Goal: Check status: Check status

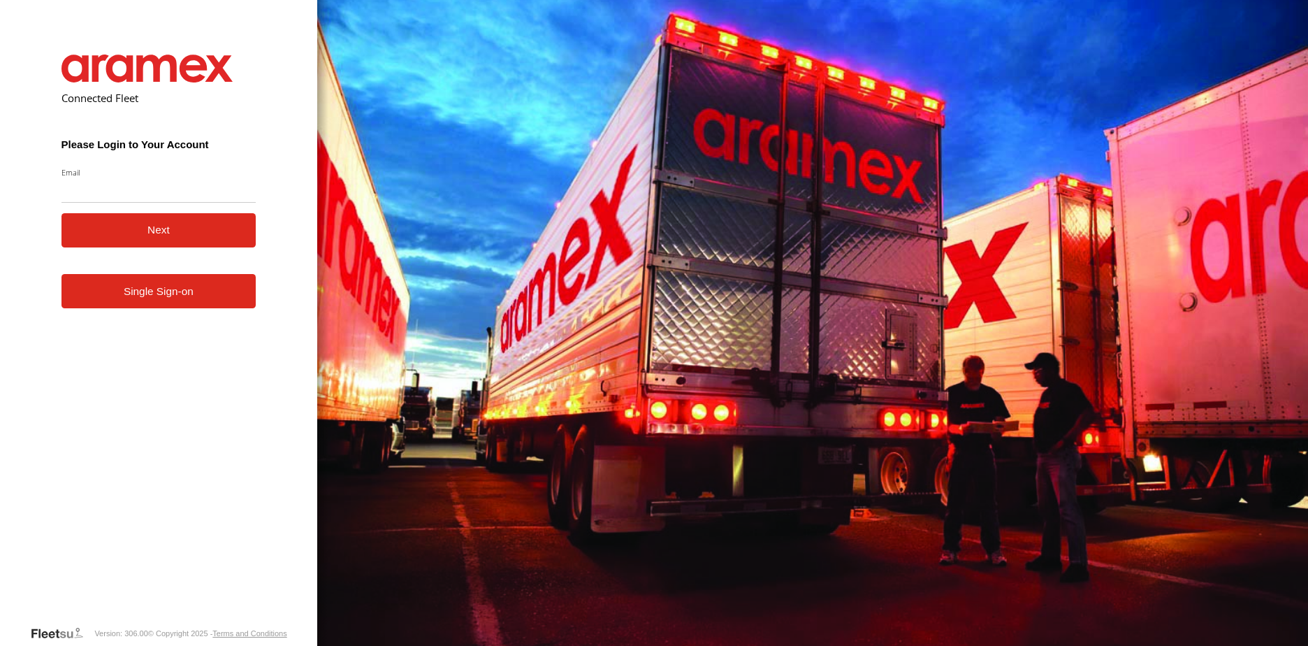
click at [209, 201] on input "Email" at bounding box center [158, 189] width 195 height 25
click at [205, 192] on input "Email" at bounding box center [158, 189] width 195 height 25
type input "**********"
click at [263, 365] on form "**********" at bounding box center [159, 329] width 237 height 591
click at [179, 227] on button "Next" at bounding box center [158, 230] width 195 height 34
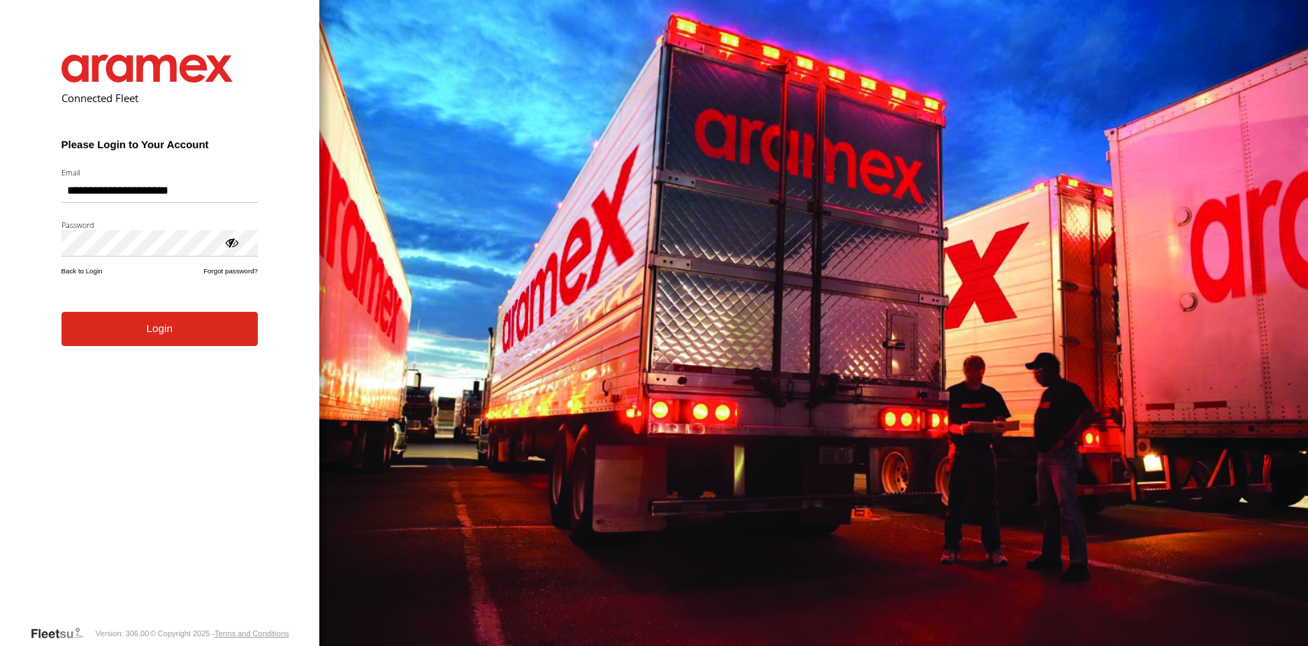
click at [233, 243] on div at bounding box center [231, 242] width 14 height 14
click at [201, 323] on button "Login" at bounding box center [159, 329] width 196 height 34
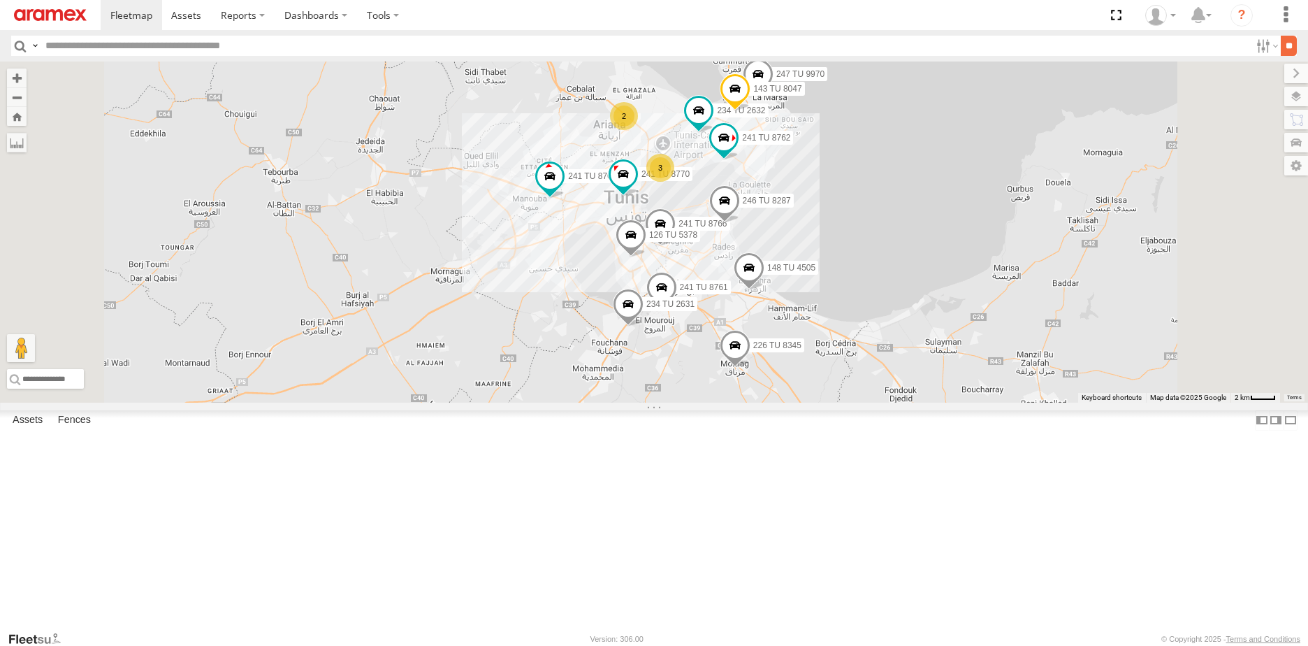
click at [1289, 52] on input "**" at bounding box center [1289, 46] width 16 height 20
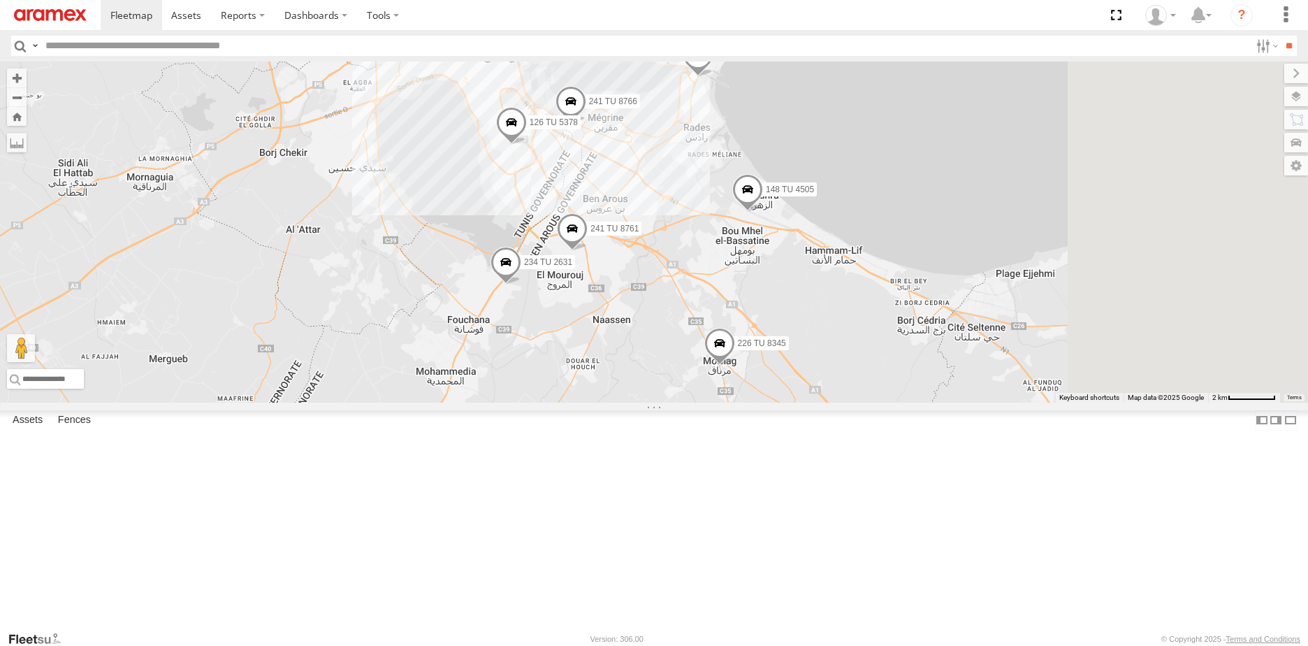
drag, startPoint x: 861, startPoint y: 475, endPoint x: 704, endPoint y: 522, distance: 164.7
click at [704, 402] on div "234 TU 2632 241 TU 8765 148 TU 4505 241 TU 8770 241 TU 8766 226 TU 8345 247 TU …" at bounding box center [654, 231] width 1308 height 341
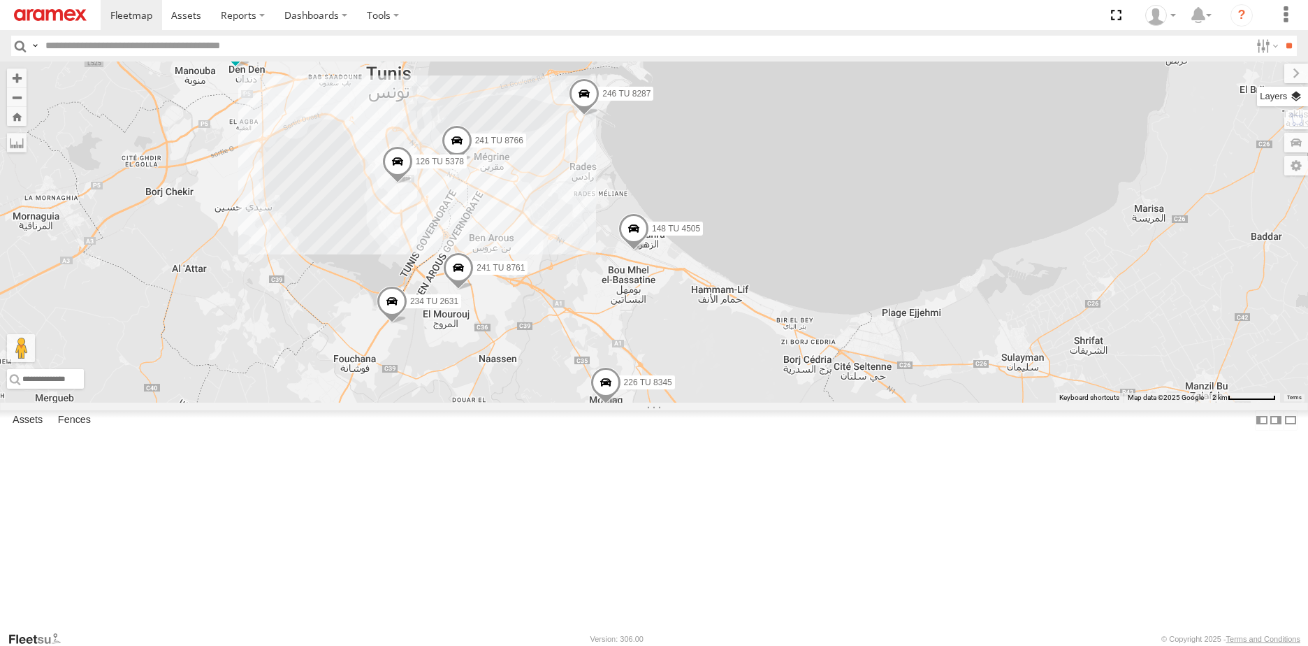
click at [1300, 96] on label at bounding box center [1282, 97] width 51 height 20
click at [0, 0] on span "Basemaps" at bounding box center [0, 0] width 0 height 0
click at [0, 0] on span "Satellite + Roadmap" at bounding box center [0, 0] width 0 height 0
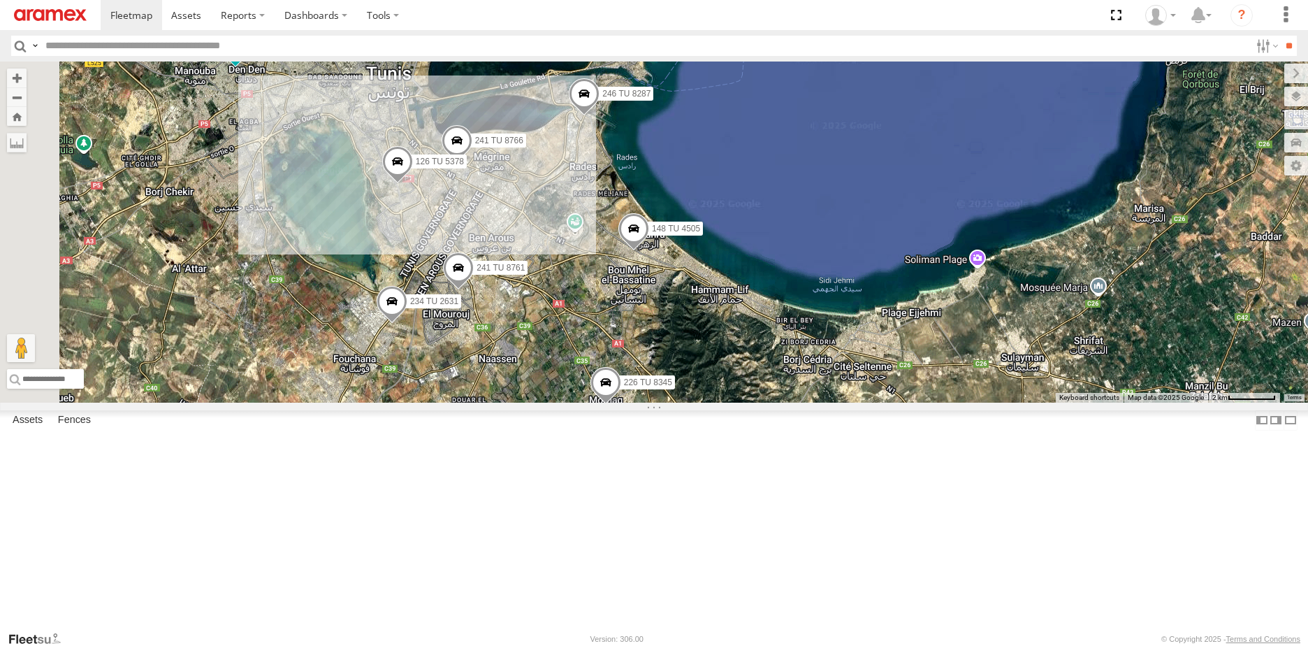
click at [621, 405] on span at bounding box center [605, 387] width 31 height 38
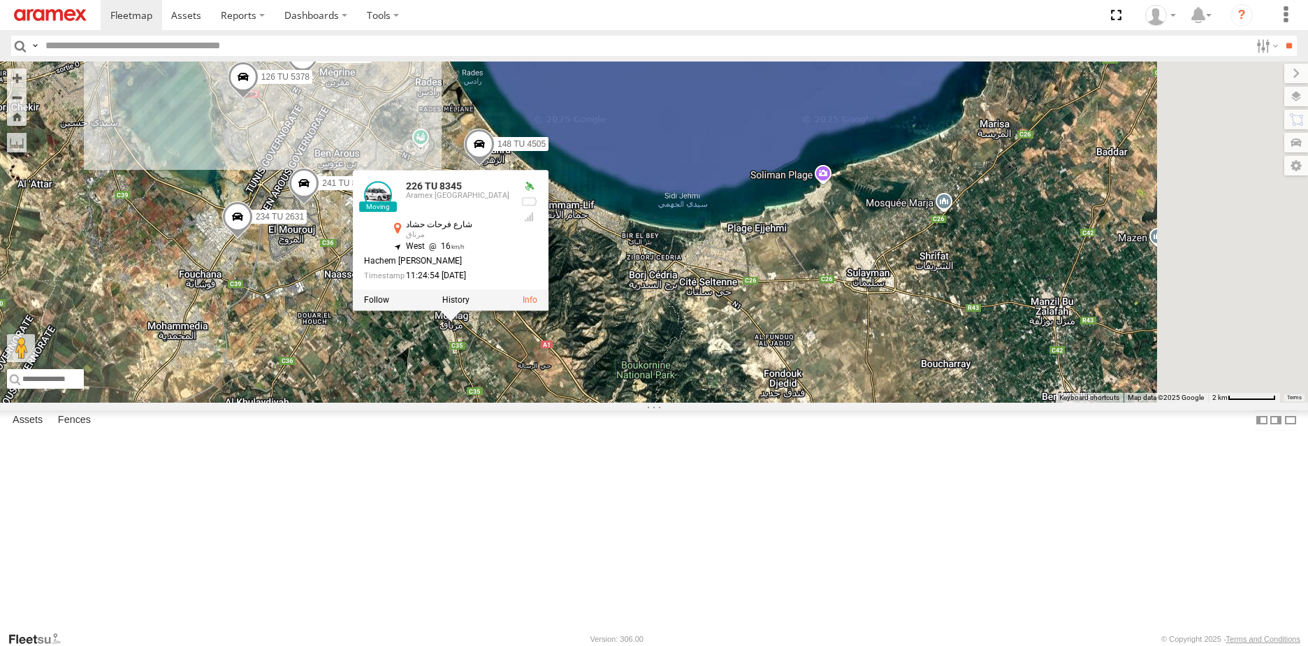
drag, startPoint x: 746, startPoint y: 540, endPoint x: 588, endPoint y: 453, distance: 181.1
click at [588, 402] on div "234 TU 2632 241 TU 8765 148 TU 4505 241 TU 8770 241 TU 8766 226 TU 8345 247 TU …" at bounding box center [654, 231] width 1308 height 341
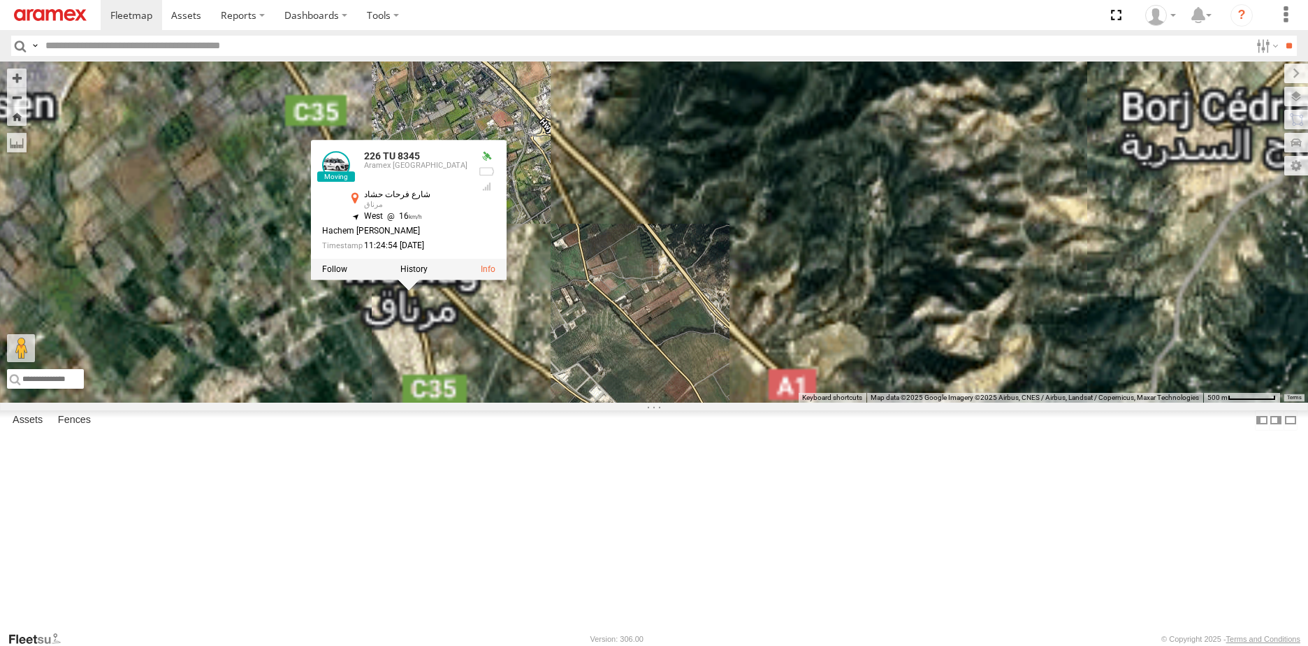
click at [609, 402] on div "234 TU 2632 241 TU 8765 148 TU 4505 241 TU 8770 241 TU 8766 226 TU 8345 247 TU …" at bounding box center [654, 231] width 1308 height 341
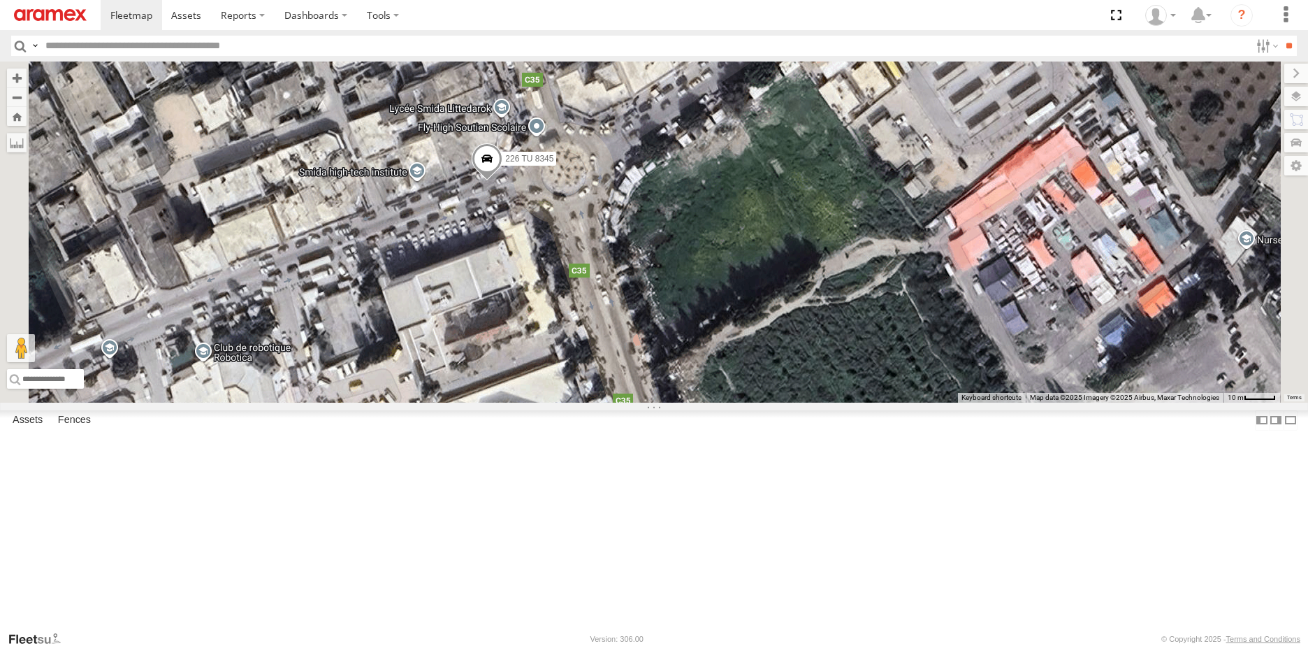
click at [502, 181] on span at bounding box center [487, 162] width 31 height 38
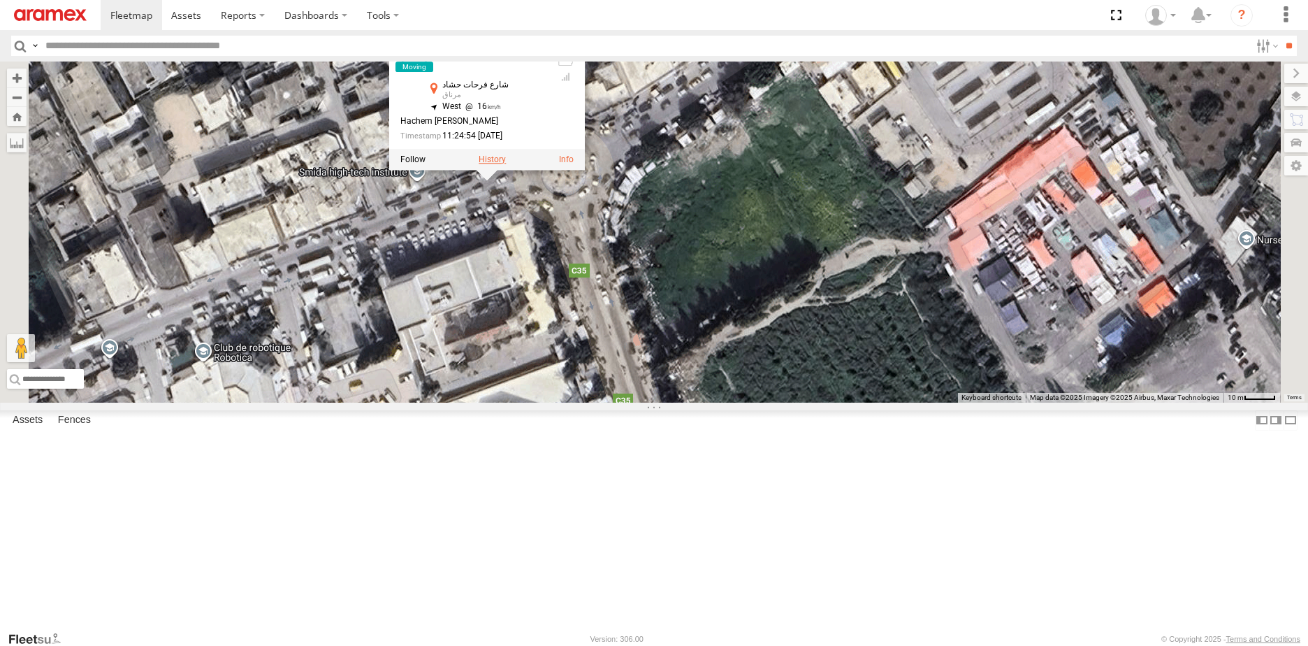
click at [506, 165] on label at bounding box center [492, 160] width 27 height 10
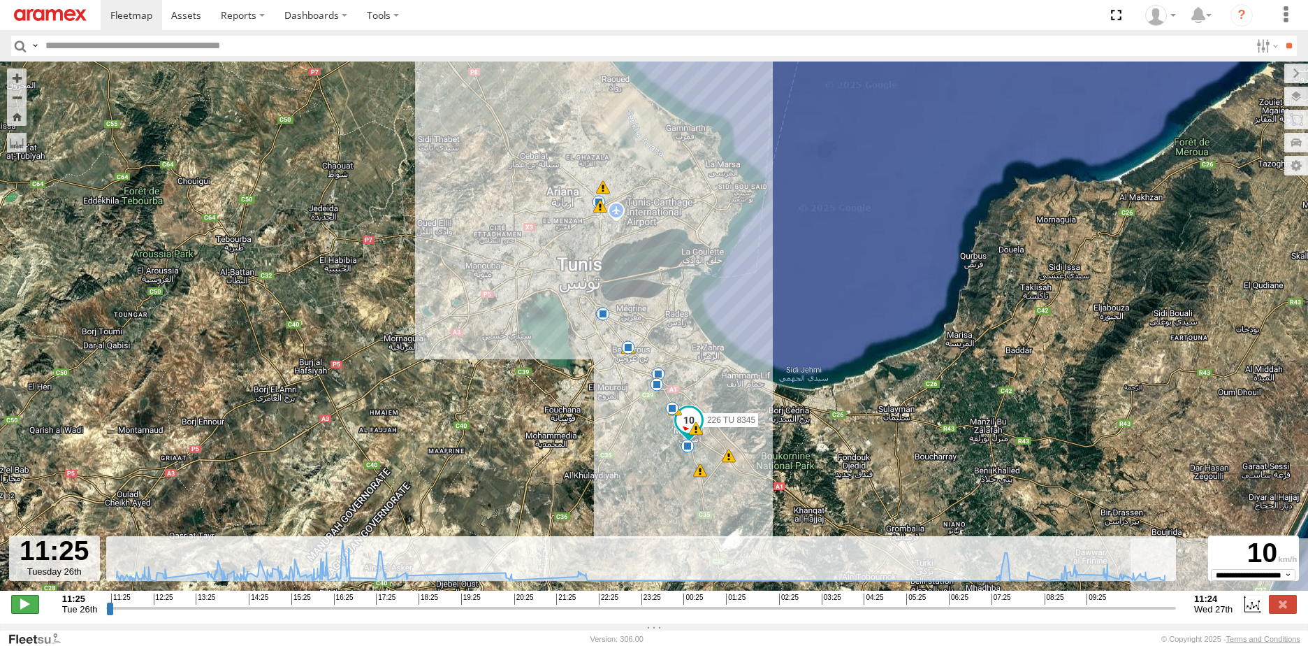
click at [27, 609] on span at bounding box center [25, 604] width 28 height 18
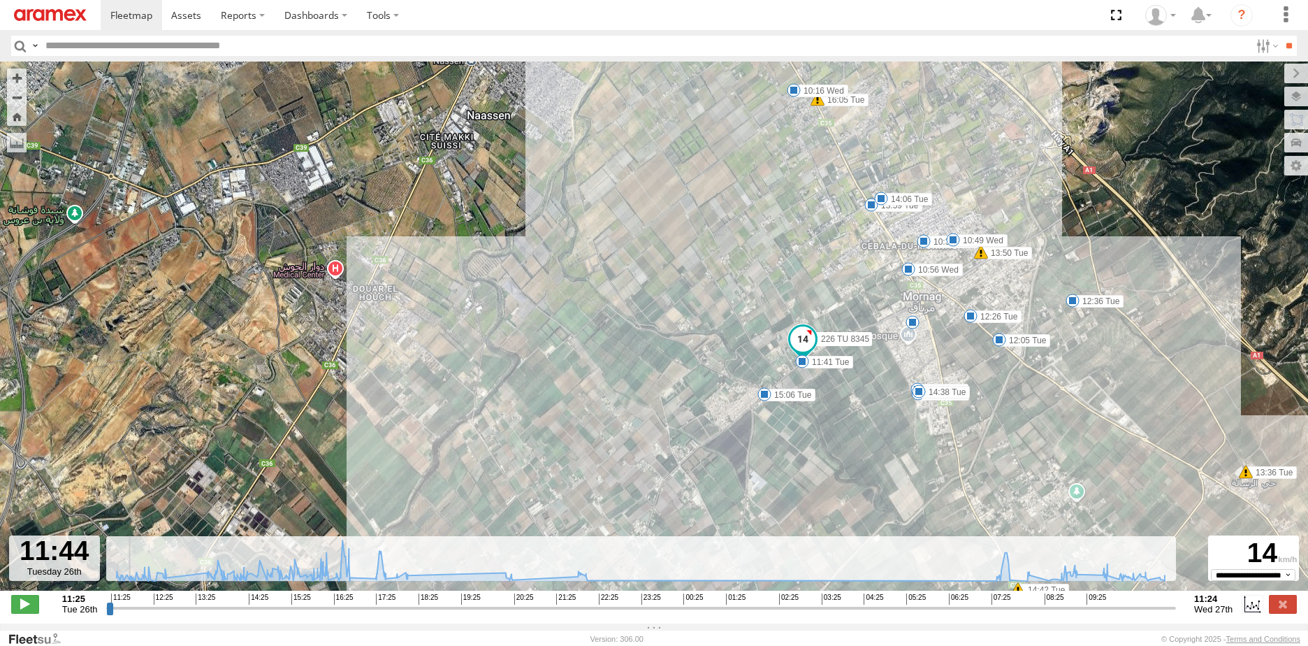
drag, startPoint x: 769, startPoint y: 326, endPoint x: 750, endPoint y: 240, distance: 88.1
click at [750, 240] on div "226 TU 8345 13:36 Tue 13:50 Tue 14:42 Tue 16:05 Tue 16:19 Tue 16:47 Tue 17:33 T…" at bounding box center [654, 333] width 1308 height 544
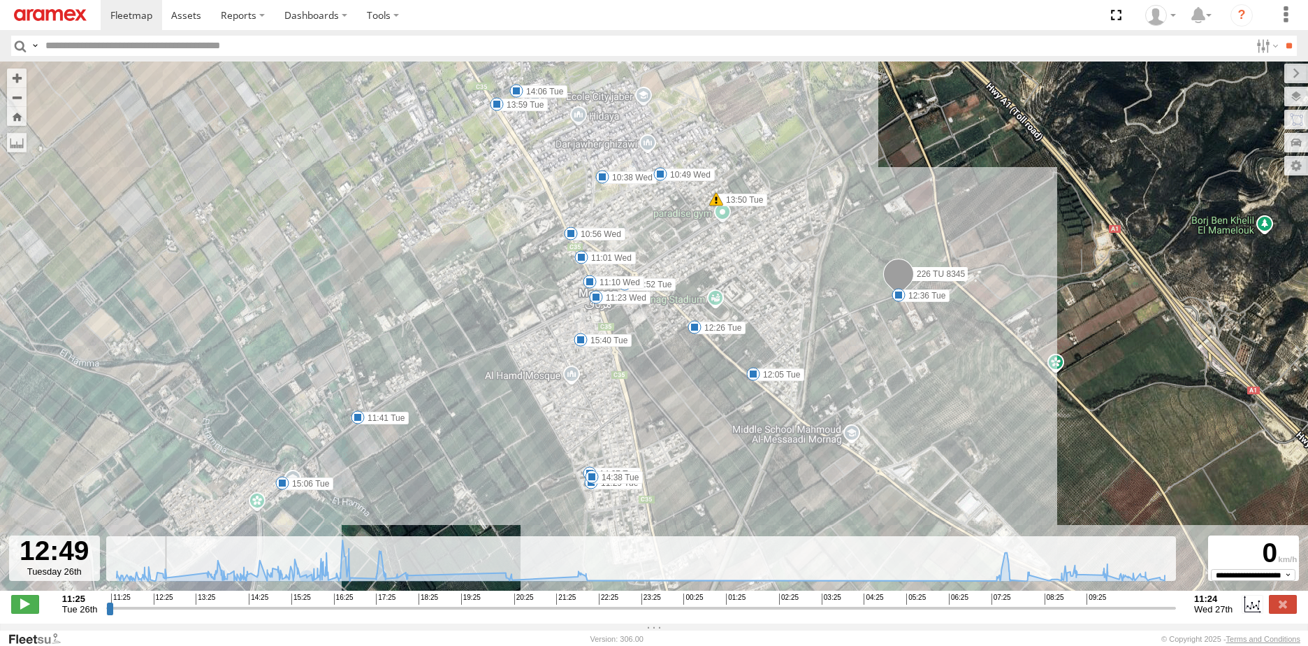
drag, startPoint x: 1071, startPoint y: 409, endPoint x: 977, endPoint y: 388, distance: 96.5
click at [977, 388] on div "226 TU 8345 13:36 Tue 13:50 Tue 14:42 Tue 16:05 Tue 16:19 Tue 16:47 Tue 17:33 T…" at bounding box center [654, 333] width 1308 height 544
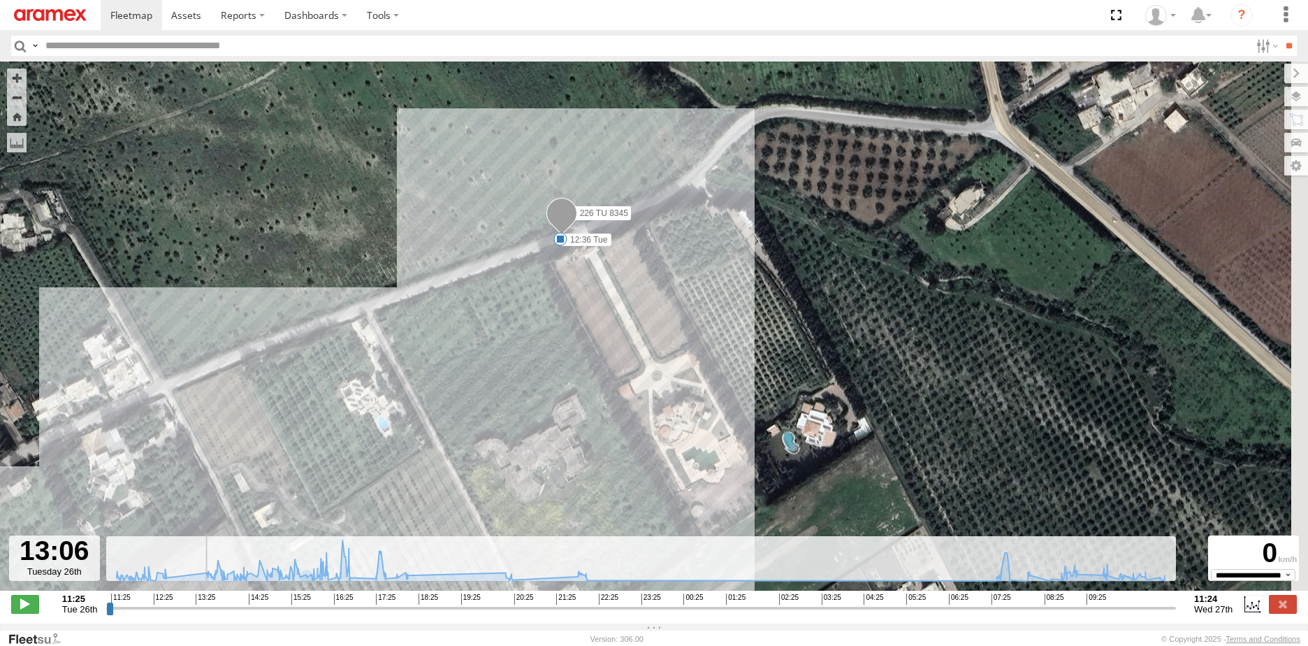
drag, startPoint x: 600, startPoint y: 392, endPoint x: 553, endPoint y: 343, distance: 68.2
click at [554, 344] on div "226 TU 8345 13:36 Tue 13:50 Tue 14:42 Tue 16:05 Tue 16:19 Tue 16:47 Tue 17:33 T…" at bounding box center [654, 333] width 1308 height 544
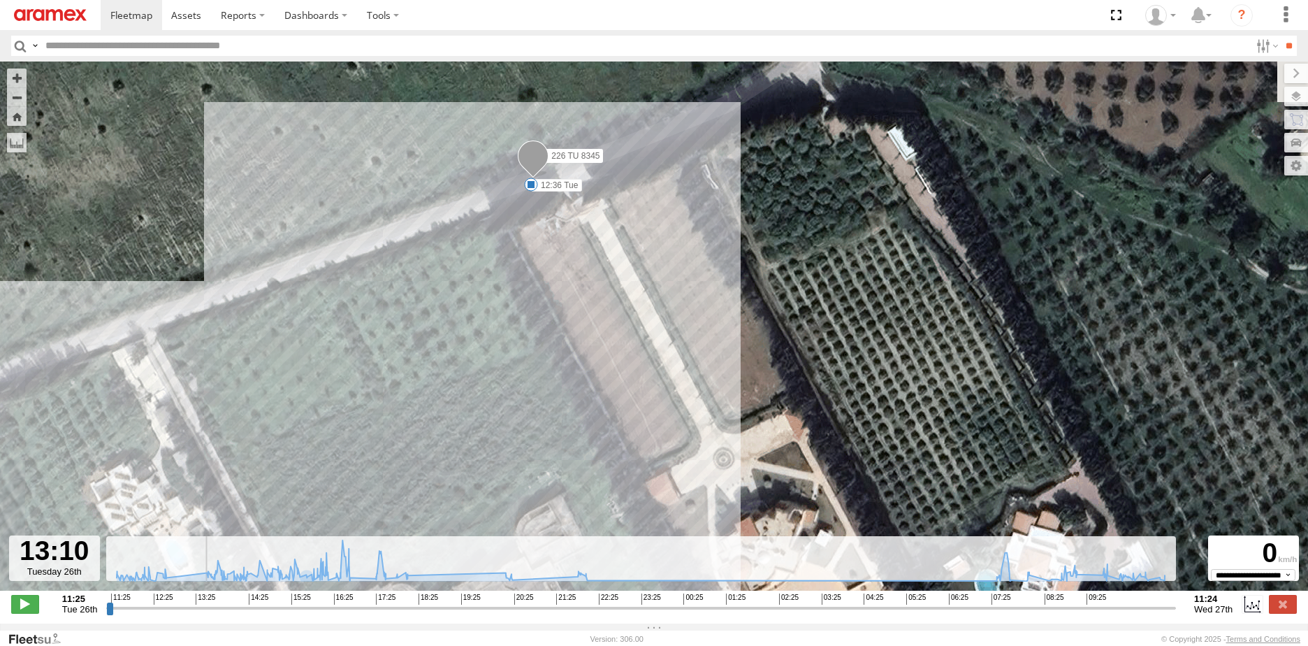
drag, startPoint x: 715, startPoint y: 437, endPoint x: 581, endPoint y: 256, distance: 224.8
click at [581, 257] on div "226 TU 8345 13:36 Tue 13:50 Tue 14:42 Tue 16:05 Tue 16:19 Tue 16:47 Tue 17:33 T…" at bounding box center [654, 333] width 1308 height 544
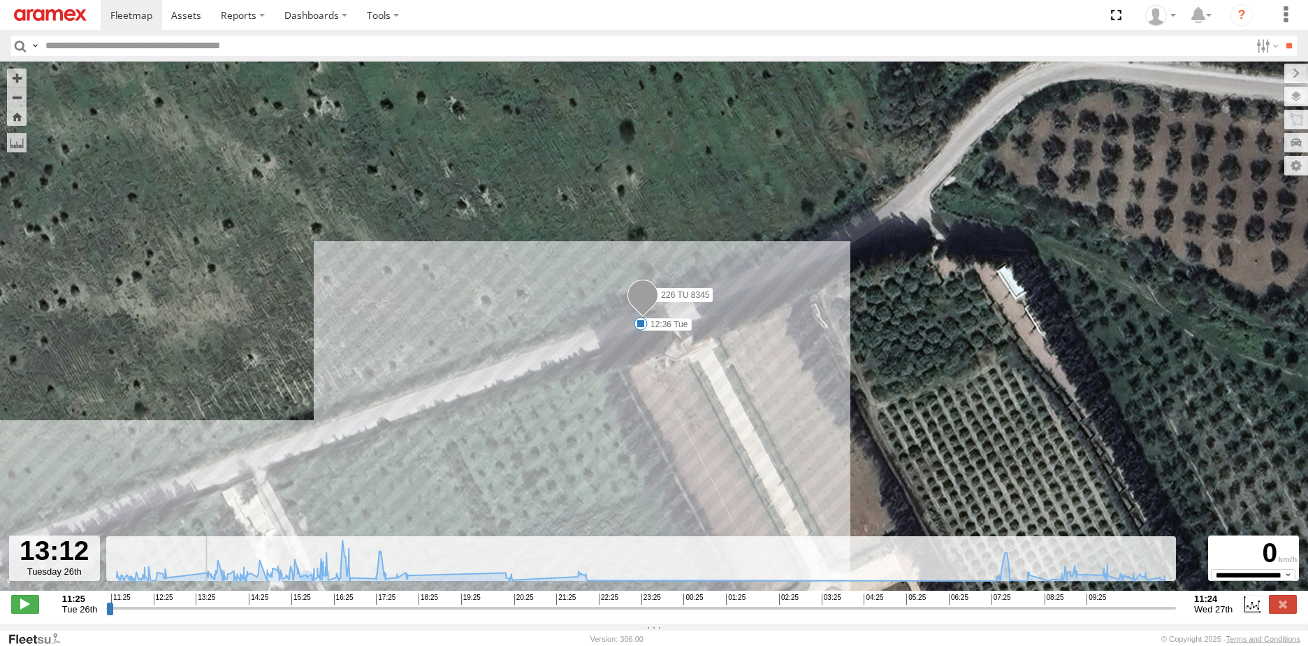
drag, startPoint x: 653, startPoint y: 361, endPoint x: 542, endPoint y: 192, distance: 201.9
click at [542, 192] on div "226 TU 8345 13:36 Tue 13:50 Tue 14:42 Tue 16:05 Tue 16:19 Tue 16:47 Tue 17:33 T…" at bounding box center [654, 333] width 1308 height 544
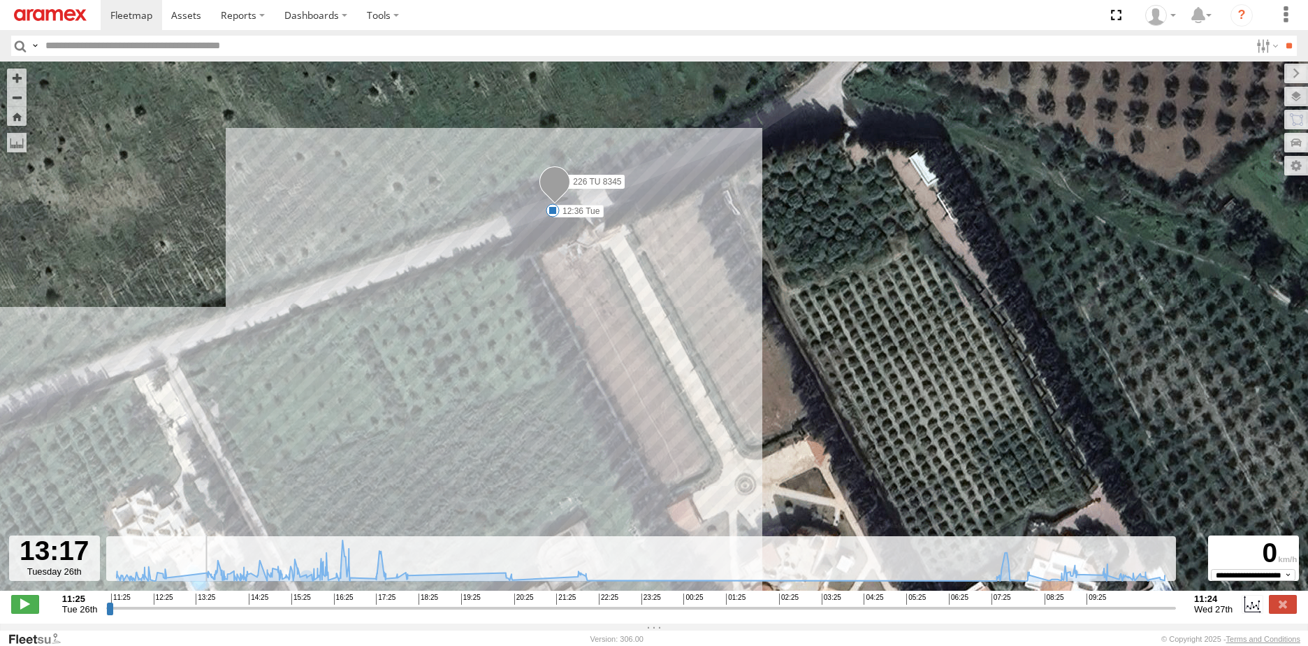
drag, startPoint x: 728, startPoint y: 437, endPoint x: 547, endPoint y: 201, distance: 297.0
click at [544, 186] on div "226 TU 8345 13:36 Tue 13:50 Tue 14:42 Tue 16:05 Tue 16:19 Tue 16:47 Tue 17:33 T…" at bounding box center [654, 333] width 1308 height 544
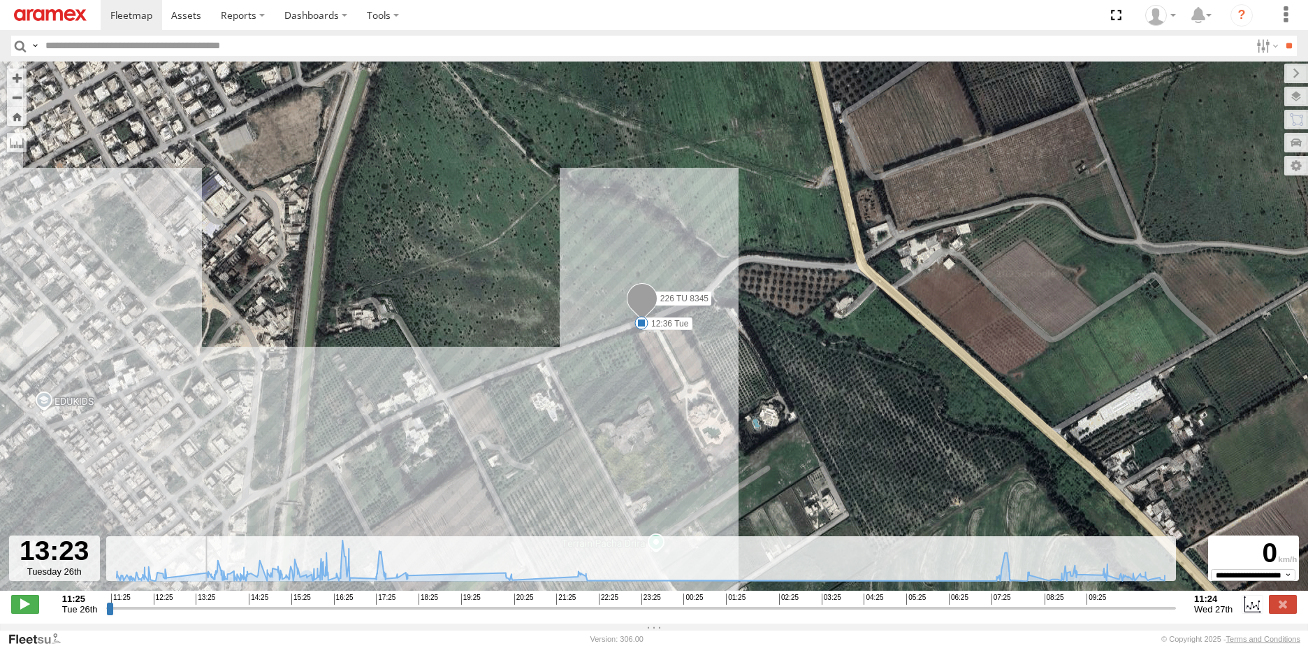
drag, startPoint x: 750, startPoint y: 479, endPoint x: 516, endPoint y: 176, distance: 382.1
click at [516, 176] on div "226 TU 8345 13:36 Tue 13:50 Tue 14:42 Tue 16:05 Tue 16:19 Tue 16:47 Tue 17:33 T…" at bounding box center [654, 333] width 1308 height 544
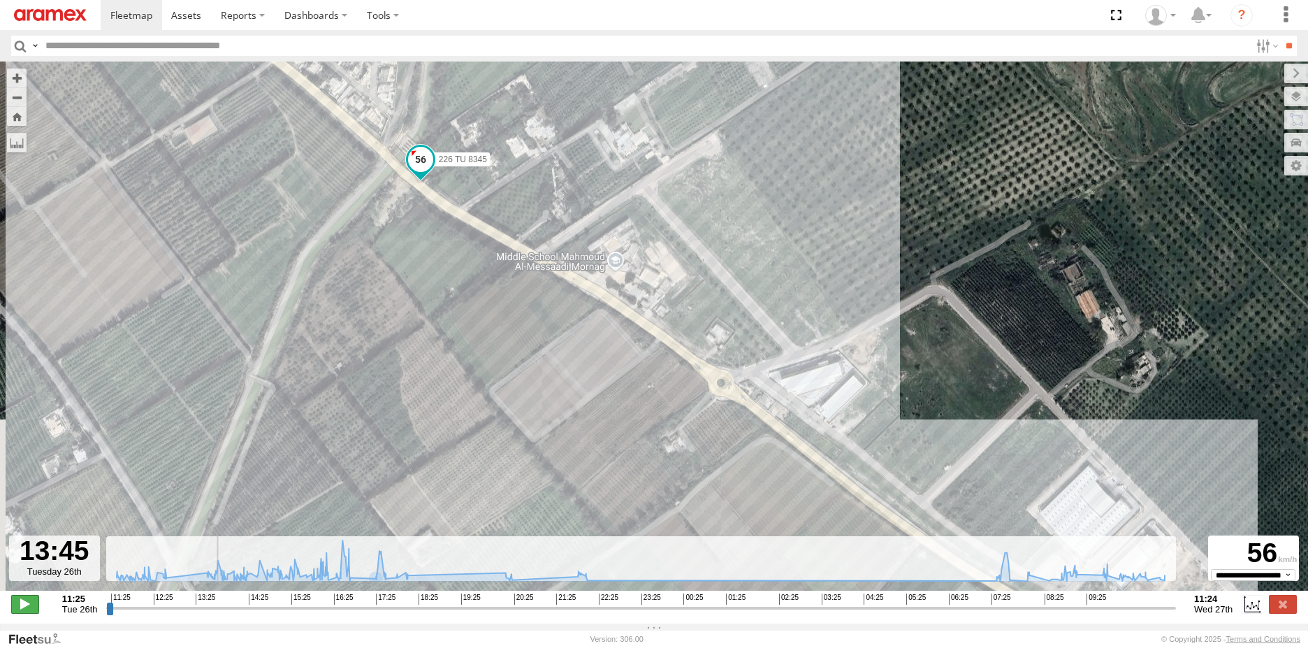
click at [25, 613] on span at bounding box center [25, 604] width 28 height 18
type input "**********"
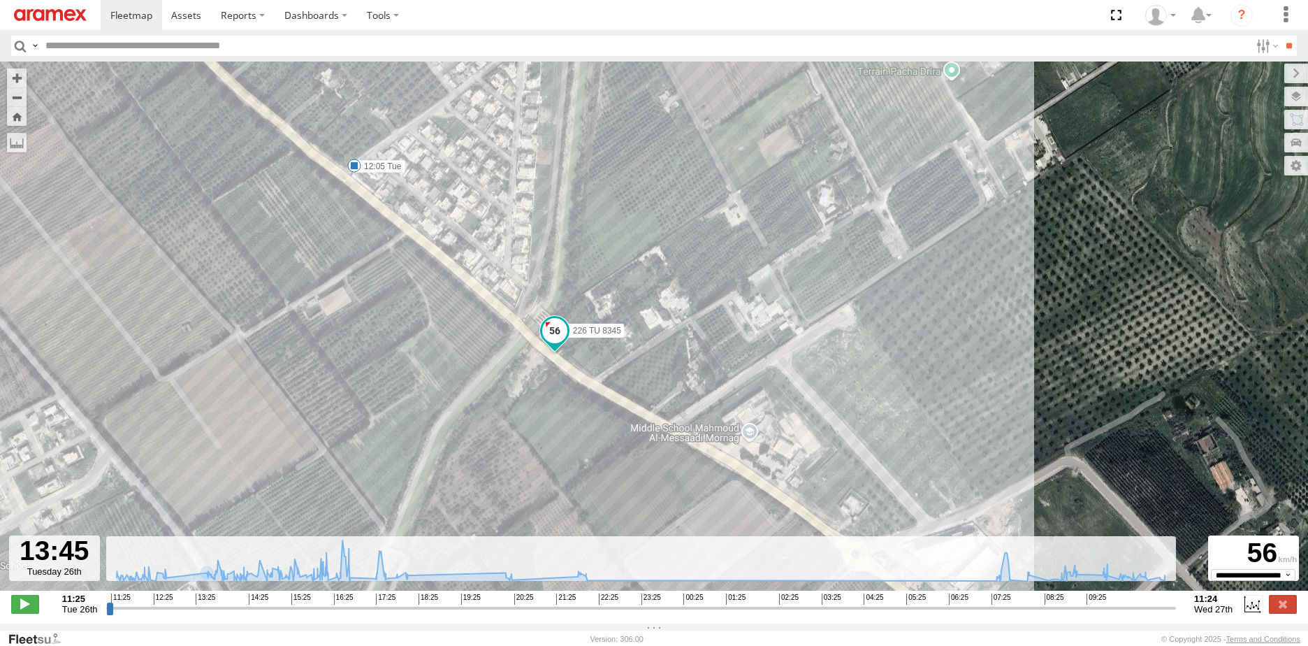
drag, startPoint x: 625, startPoint y: 462, endPoint x: 609, endPoint y: 464, distance: 15.5
click at [609, 464] on div "226 TU 8345 13:36 Tue 13:50 Tue 14:42 Tue 16:05 Tue 16:19 Tue 16:47 Tue 17:33 T…" at bounding box center [654, 333] width 1308 height 544
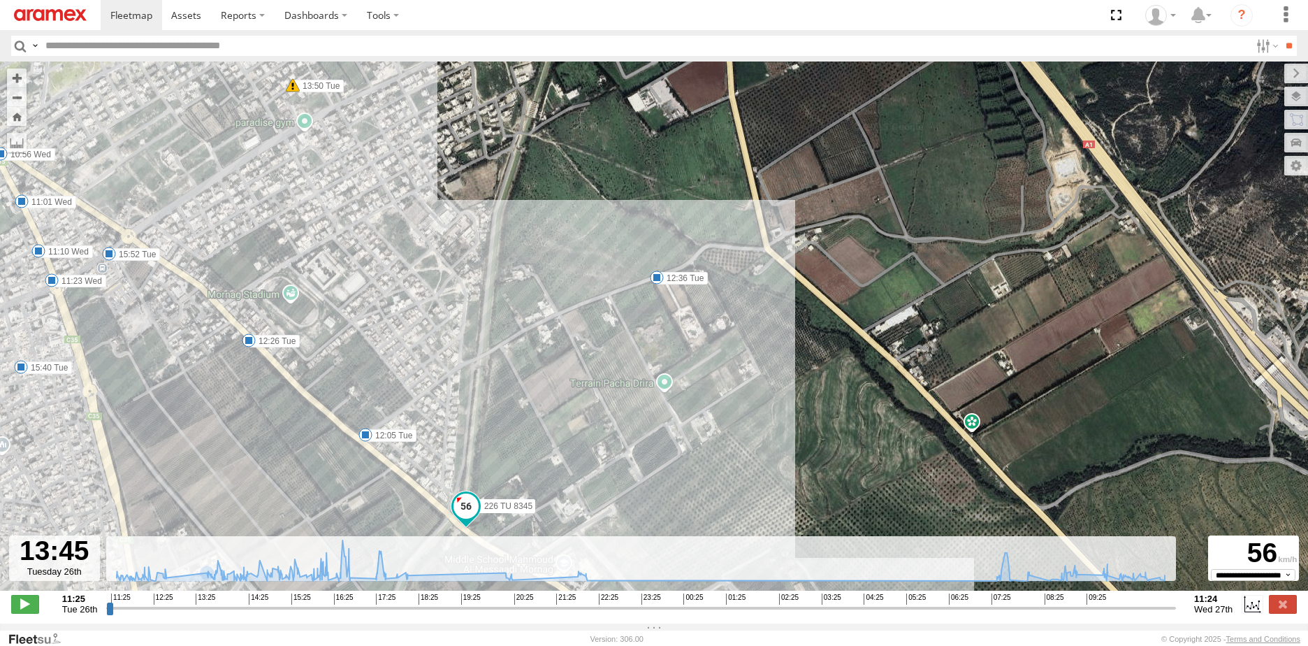
drag, startPoint x: 773, startPoint y: 330, endPoint x: 629, endPoint y: 464, distance: 196.7
click at [631, 465] on div "226 TU 8345 13:36 Tue 13:50 Tue 14:42 Tue 16:05 Tue 16:19 Tue 16:47 Tue 17:33 T…" at bounding box center [654, 333] width 1308 height 544
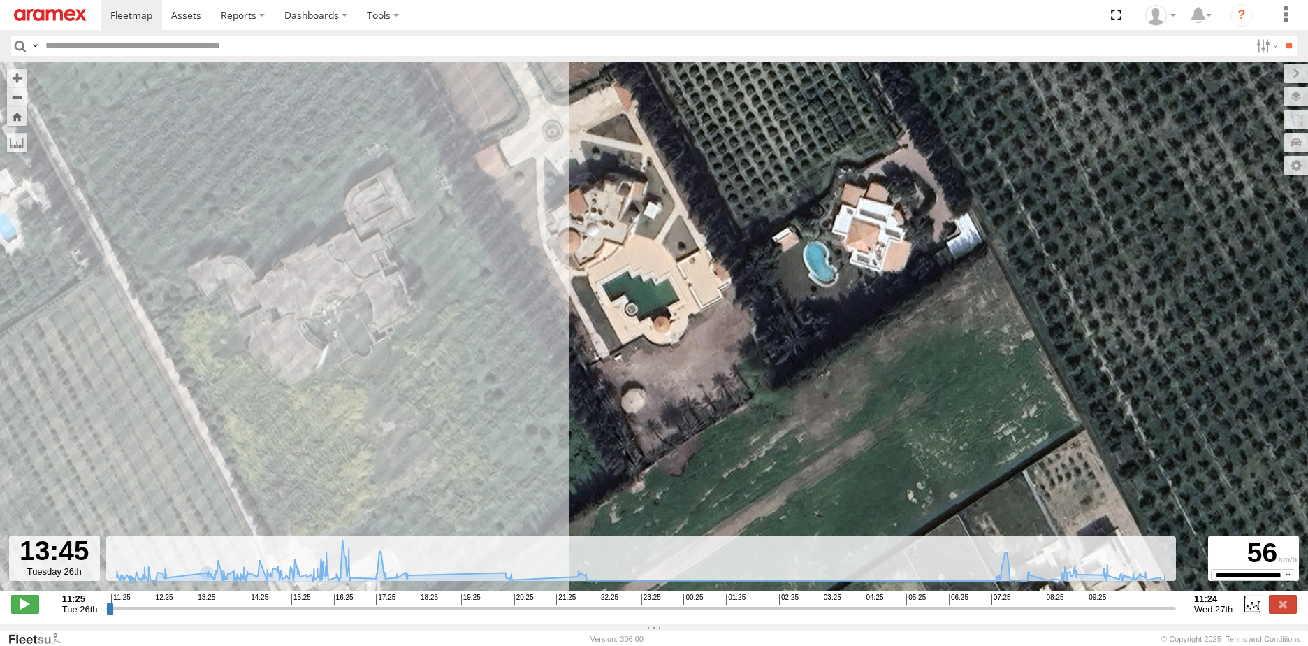
drag, startPoint x: 601, startPoint y: 252, endPoint x: 607, endPoint y: 300, distance: 48.6
click at [607, 300] on div "226 TU 8345 13:36 Tue 13:50 Tue 14:42 Tue 16:05 Tue 16:19 Tue 16:47 Tue 17:33 T…" at bounding box center [654, 333] width 1308 height 544
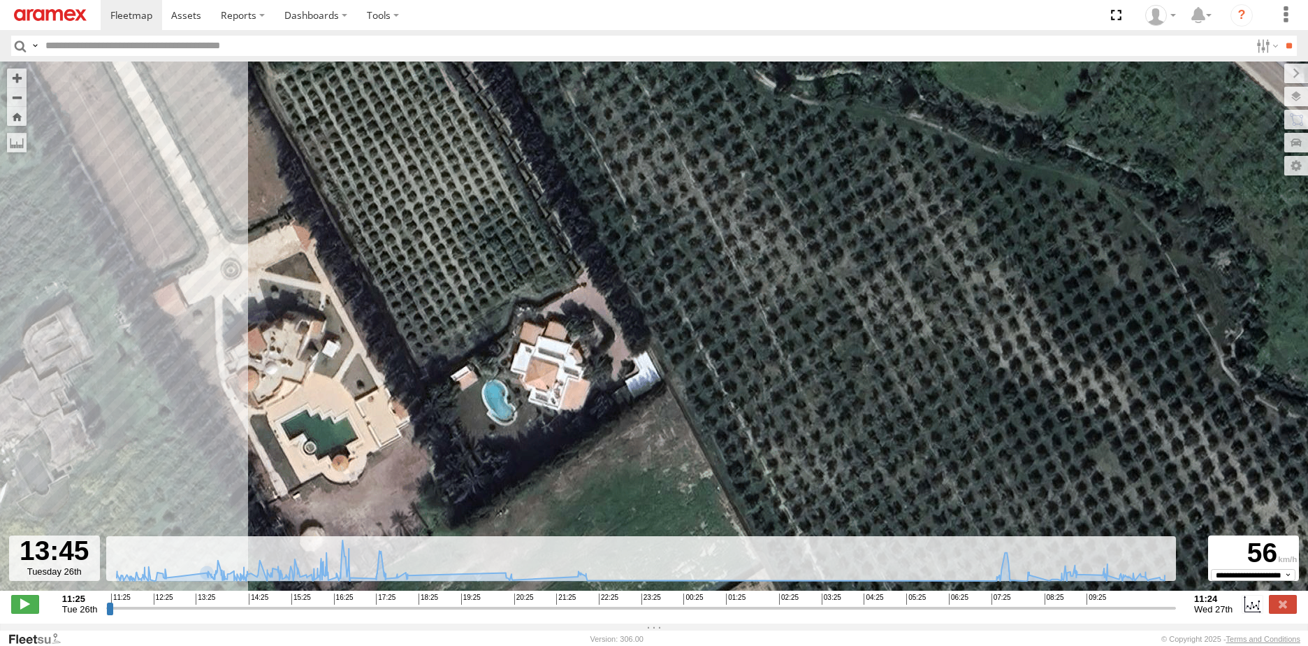
drag, startPoint x: 844, startPoint y: 395, endPoint x: 430, endPoint y: 476, distance: 422.0
click at [430, 476] on div "226 TU 8345 13:36 Tue 13:50 Tue 14:42 Tue 16:05 Tue 16:19 Tue 16:47 Tue 17:33 T…" at bounding box center [654, 333] width 1308 height 544
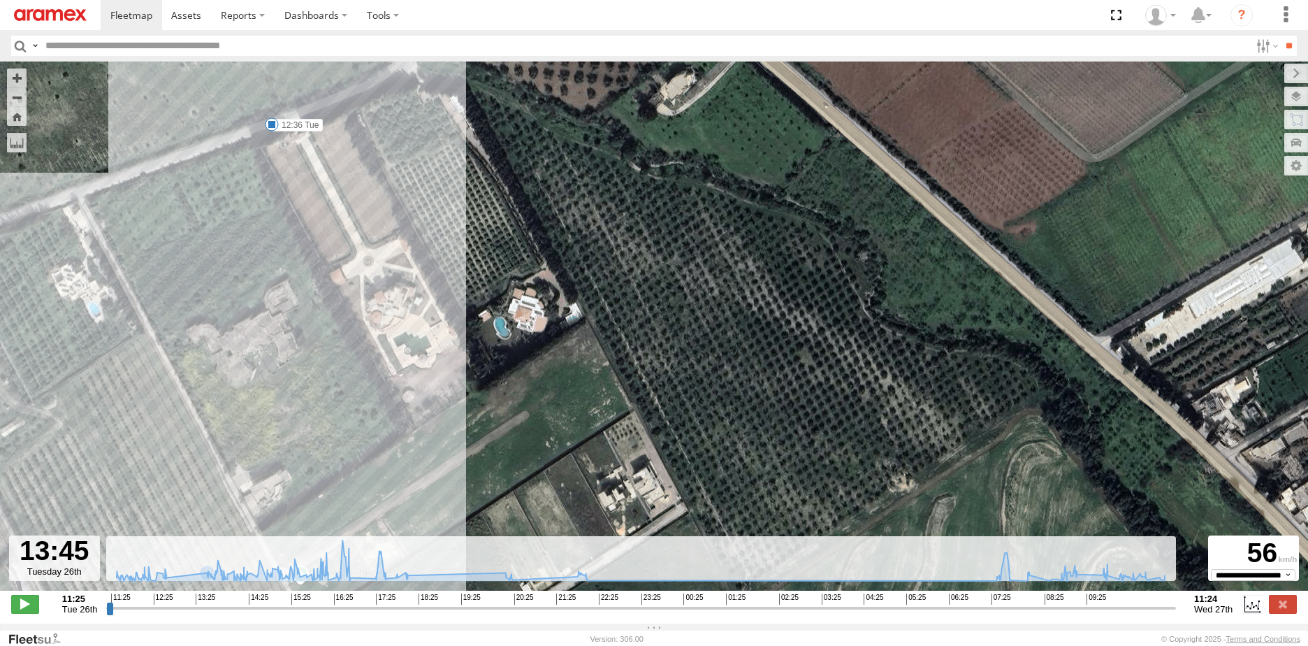
drag, startPoint x: 326, startPoint y: 487, endPoint x: 355, endPoint y: 402, distance: 89.3
click at [355, 402] on div "226 TU 8345 13:36 Tue 13:50 Tue 14:42 Tue 16:05 Tue 16:19 Tue 16:47 Tue 17:33 T…" at bounding box center [654, 333] width 1308 height 544
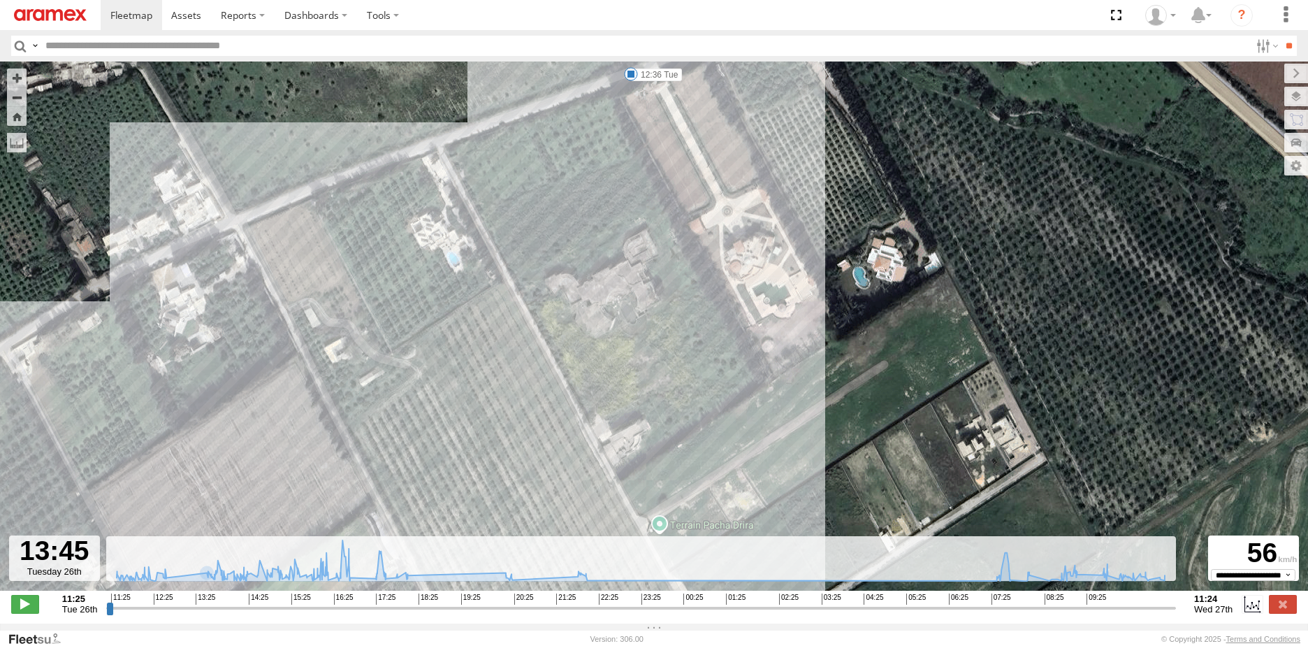
drag, startPoint x: 283, startPoint y: 335, endPoint x: 646, endPoint y: 346, distance: 363.5
click at [646, 346] on div "226 TU 8345 13:36 Tue 13:50 Tue 14:42 Tue 16:05 Tue 16:19 Tue 16:47 Tue 17:33 T…" at bounding box center [654, 333] width 1308 height 544
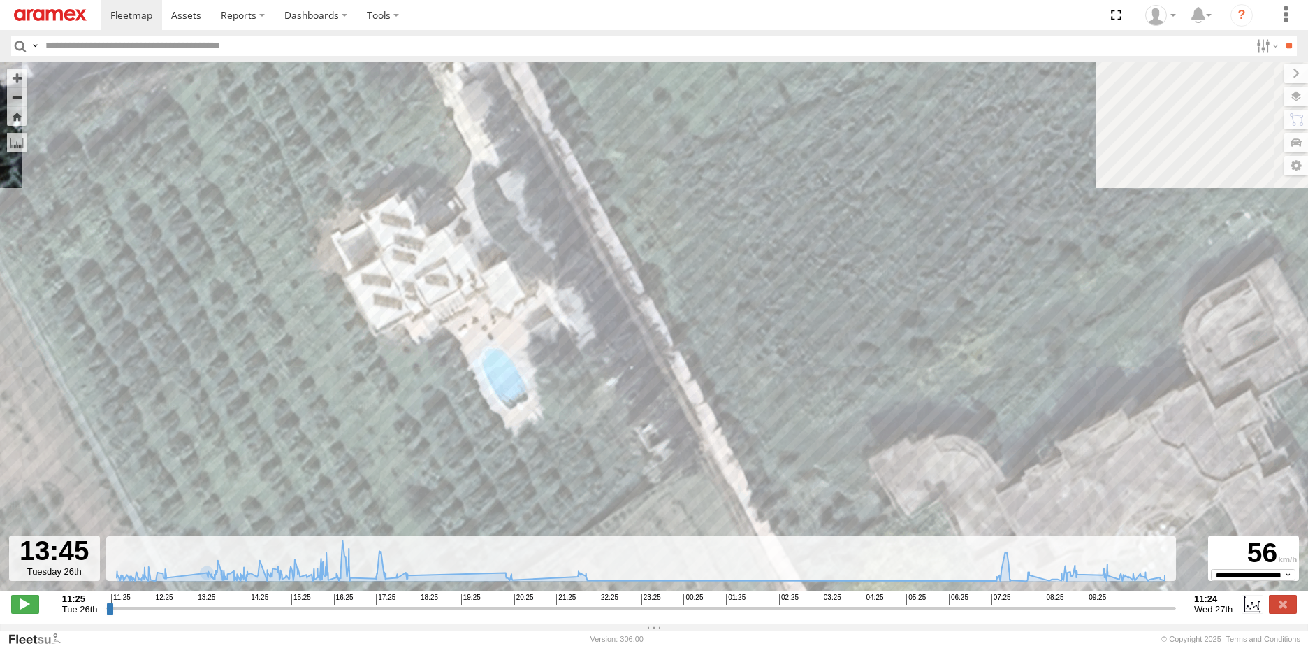
drag, startPoint x: 473, startPoint y: 298, endPoint x: 488, endPoint y: 449, distance: 151.7
click at [488, 449] on div "226 TU 8345 13:36 Tue 13:50 Tue 14:42 Tue 16:05 Tue 16:19 Tue 16:47 Tue 17:33 T…" at bounding box center [654, 333] width 1308 height 544
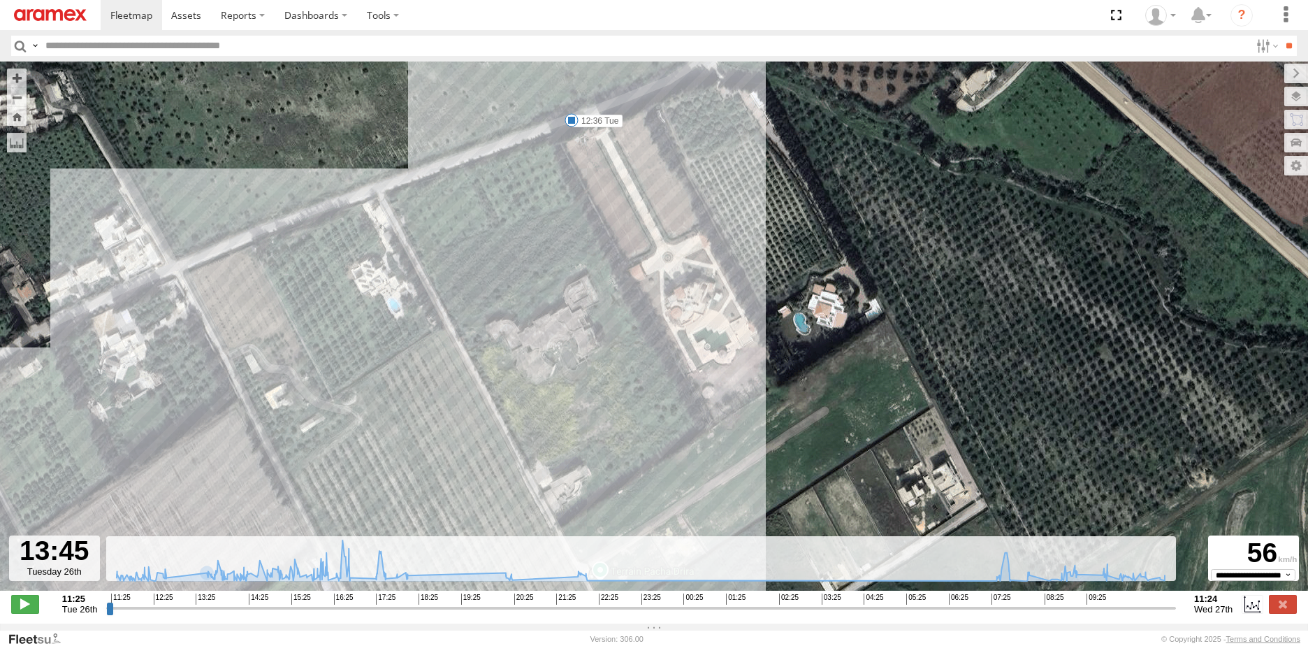
drag, startPoint x: 564, startPoint y: 479, endPoint x: 431, endPoint y: 351, distance: 184.3
click at [431, 351] on div "226 TU 8345 13:36 Tue 13:50 Tue 14:42 Tue 16:05 Tue 16:19 Tue 16:47 Tue 17:33 T…" at bounding box center [654, 333] width 1308 height 544
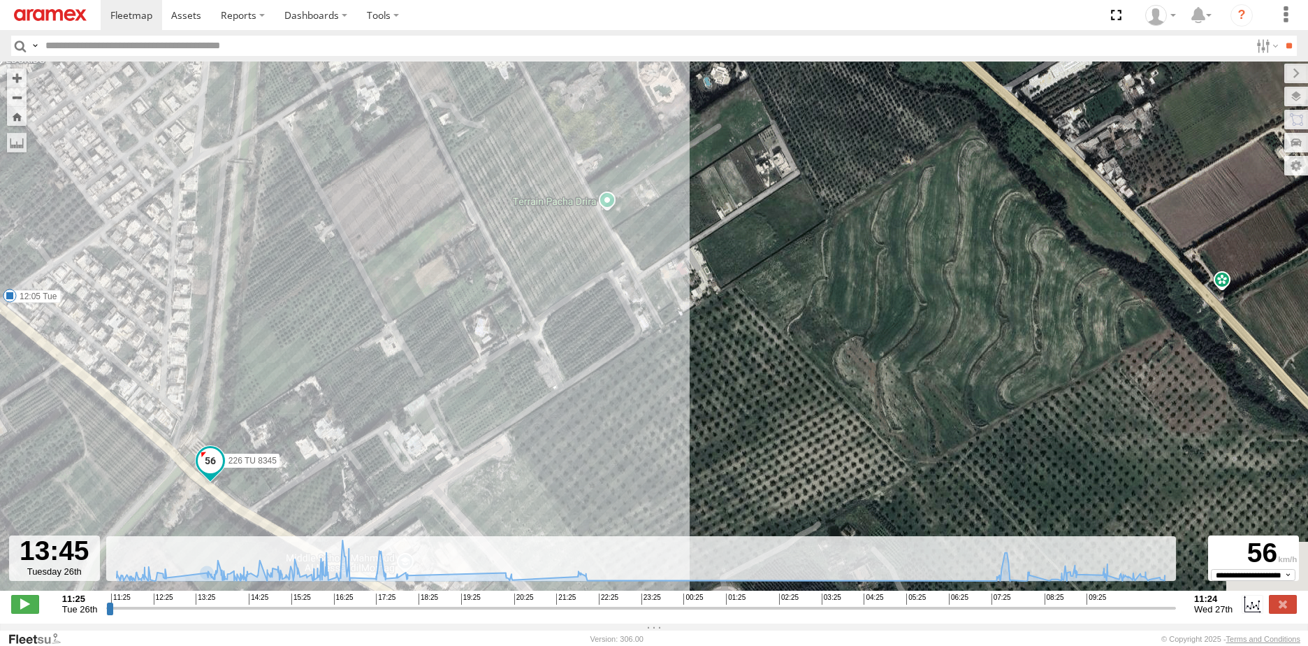
drag, startPoint x: 602, startPoint y: 398, endPoint x: 613, endPoint y: 140, distance: 258.1
click at [613, 122] on div "226 TU 8345 13:36 Tue 13:50 Tue 14:42 Tue 16:05 Tue 16:19 Tue 16:47 Tue 17:33 T…" at bounding box center [654, 333] width 1308 height 544
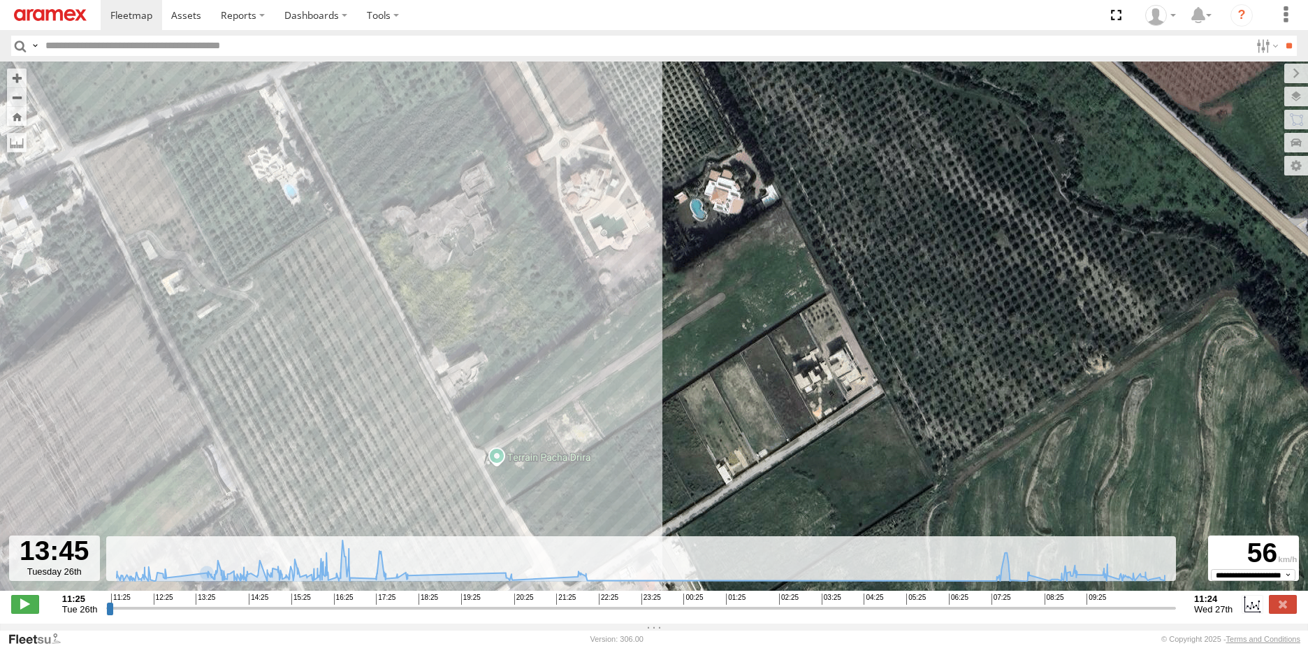
drag, startPoint x: 667, startPoint y: 268, endPoint x: 544, endPoint y: 497, distance: 259.8
click at [544, 499] on div "226 TU 8345 13:36 Tue 13:50 Tue 14:42 Tue 16:05 Tue 16:19 Tue 16:47 Tue 17:33 T…" at bounding box center [654, 333] width 1308 height 544
